Goal: Information Seeking & Learning: Learn about a topic

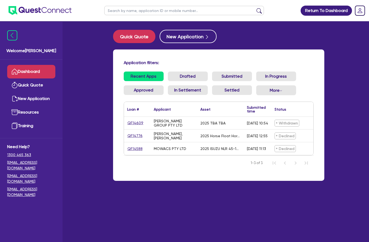
click at [180, 66] on div "Application filters:" at bounding box center [219, 63] width 198 height 7
click at [140, 167] on nav "1-3 of 3" at bounding box center [219, 162] width 190 height 15
click at [31, 109] on link "Resources" at bounding box center [31, 113] width 48 height 14
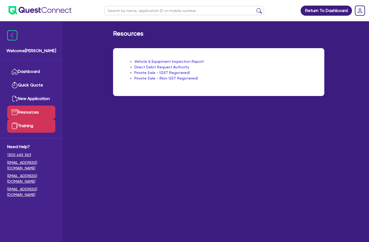
click at [27, 126] on link "Training" at bounding box center [31, 126] width 48 height 14
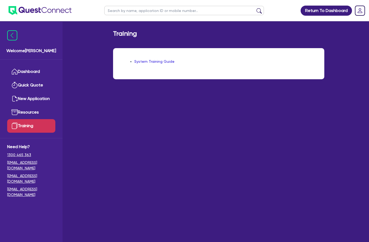
click at [22, 154] on tcxspan "1300 465 363" at bounding box center [19, 155] width 24 height 4
click at [271, 141] on main "Training System Training Guide" at bounding box center [218, 135] width 227 height 229
click at [18, 154] on tcxspan "1300 465 363" at bounding box center [19, 155] width 24 height 4
drag, startPoint x: 89, startPoint y: 159, endPoint x: 43, endPoint y: 165, distance: 46.8
click at [105, 159] on main "Training System Training Guide" at bounding box center [218, 135] width 227 height 229
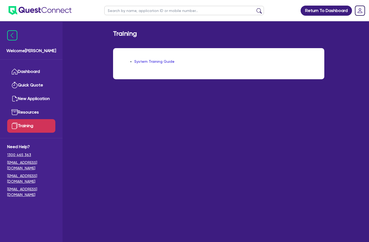
click at [15, 173] on link "[EMAIL_ADDRESS][DOMAIN_NAME]" at bounding box center [31, 178] width 48 height 11
click at [282, 186] on main "Training System Training Guide" at bounding box center [218, 135] width 227 height 229
drag, startPoint x: 3, startPoint y: 170, endPoint x: 43, endPoint y: 169, distance: 39.6
click at [43, 169] on div "Need Help? 1300 465 363 [EMAIL_ADDRESS][DOMAIN_NAME] [EMAIL_ADDRESS][DOMAIN_NAM…" at bounding box center [31, 171] width 63 height 67
copy link "[EMAIL_ADDRESS][DOMAIN_NAME]"
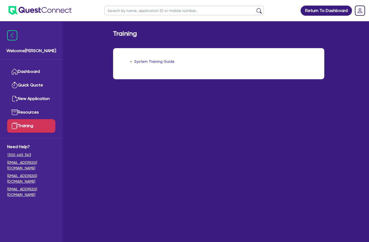
click at [158, 168] on main "Training System Training Guide" at bounding box center [218, 135] width 227 height 229
click at [34, 114] on link "Resources" at bounding box center [31, 113] width 48 height 14
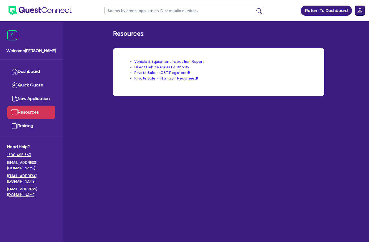
click at [359, 11] on rect "Dropdown toggle" at bounding box center [360, 11] width 10 height 10
click at [222, 192] on main "Resources Vehicle & Equipment Inspection Report Direct Debit Request Authority …" at bounding box center [218, 135] width 227 height 229
click at [27, 68] on link "Dashboard" at bounding box center [31, 72] width 48 height 14
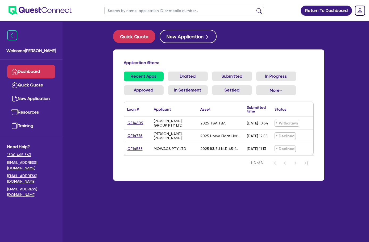
click at [235, 49] on div "Quick Quote New Application Application filters: Recent Apps Drafted Submitted …" at bounding box center [218, 109] width 227 height 158
click at [249, 54] on div "Application filters: Recent Apps Drafted Submitted In Progress Approved In Sett…" at bounding box center [218, 114] width 211 height 131
click at [170, 55] on div "Application filters: Recent Apps Drafted Submitted In Progress Approved In Sett…" at bounding box center [218, 114] width 211 height 131
click at [239, 44] on div "Quick Quote New Application Application filters: Recent Apps Drafted Submitted …" at bounding box center [218, 109] width 227 height 158
drag, startPoint x: 248, startPoint y: 41, endPoint x: 252, endPoint y: 39, distance: 4.6
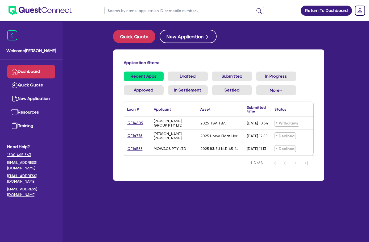
click at [248, 41] on div "Quick Quote New Application" at bounding box center [218, 36] width 211 height 13
